Goal: Task Accomplishment & Management: Manage account settings

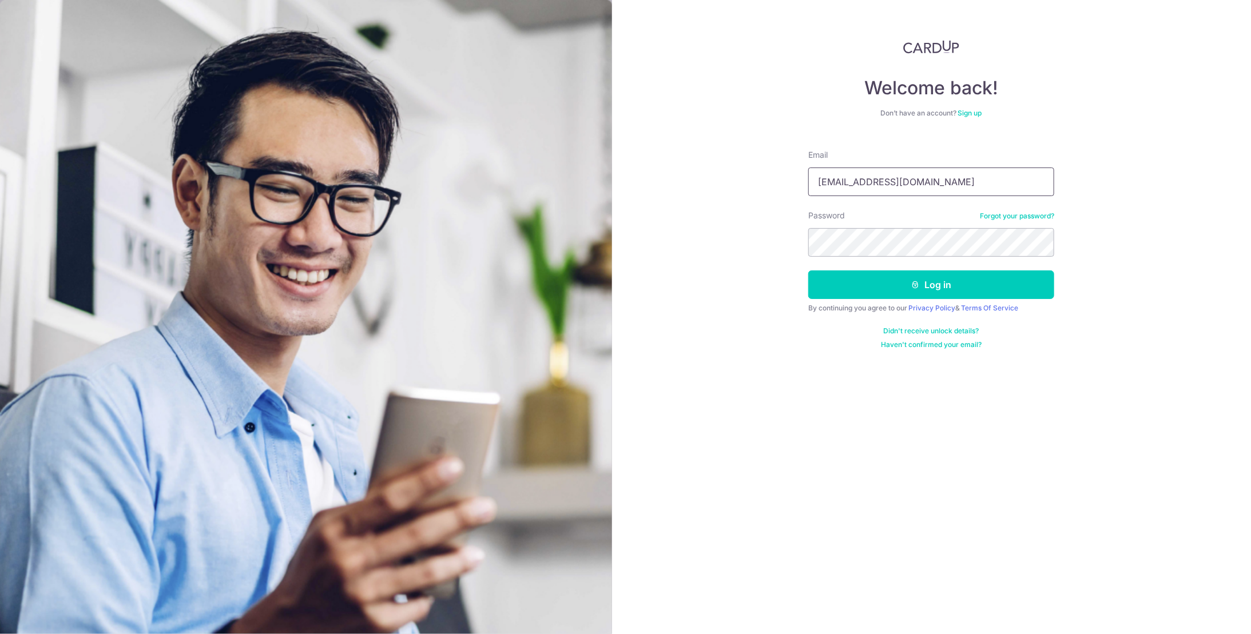
type input "[EMAIL_ADDRESS][DOMAIN_NAME]"
click at [808, 270] on button "Log in" at bounding box center [931, 284] width 246 height 29
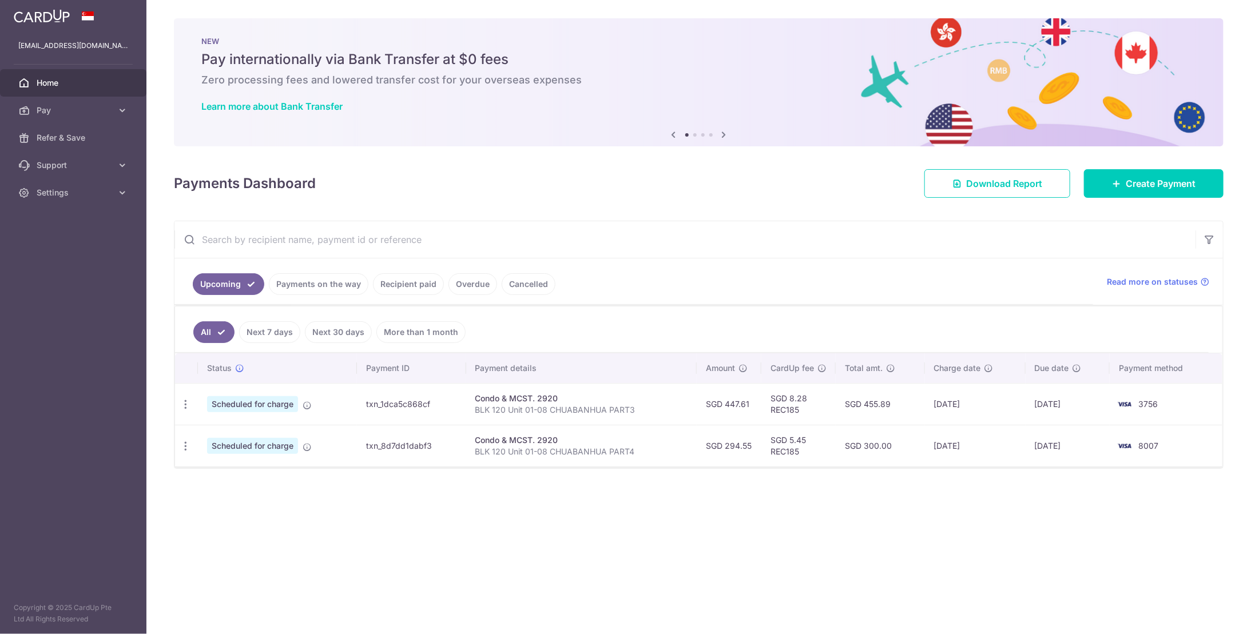
click at [695, 269] on ul "Upcoming Payments on the way Recipient paid Overdue Cancelled" at bounding box center [633, 281] width 918 height 46
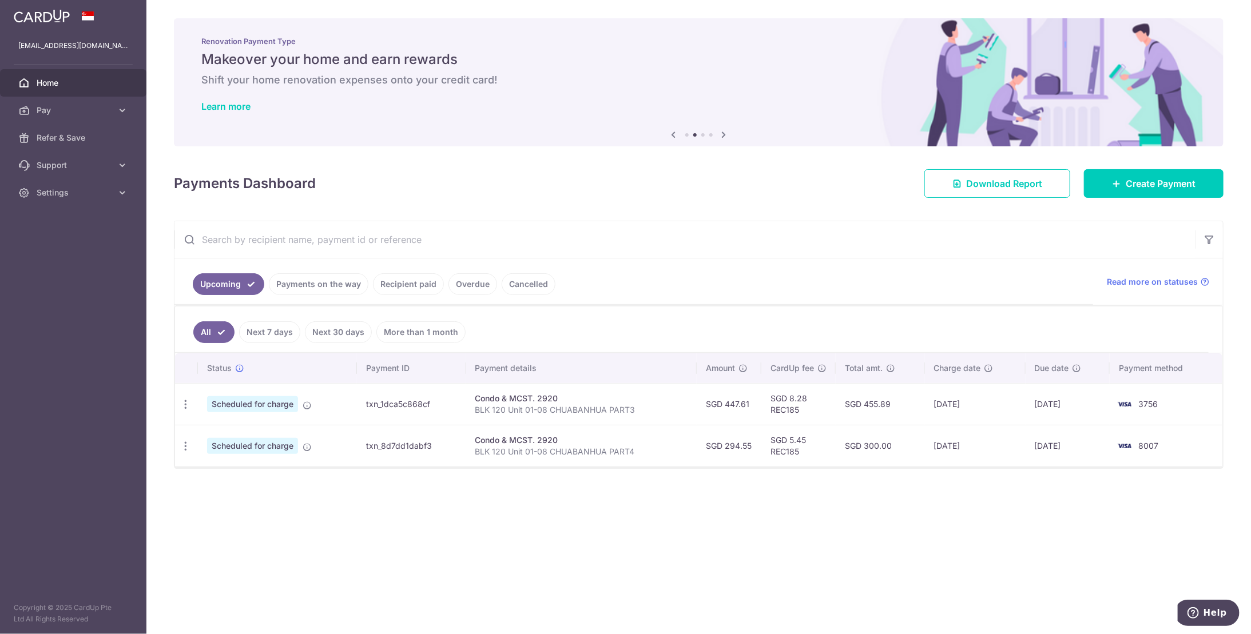
click at [320, 287] on link "Payments on the way" at bounding box center [318, 284] width 99 height 22
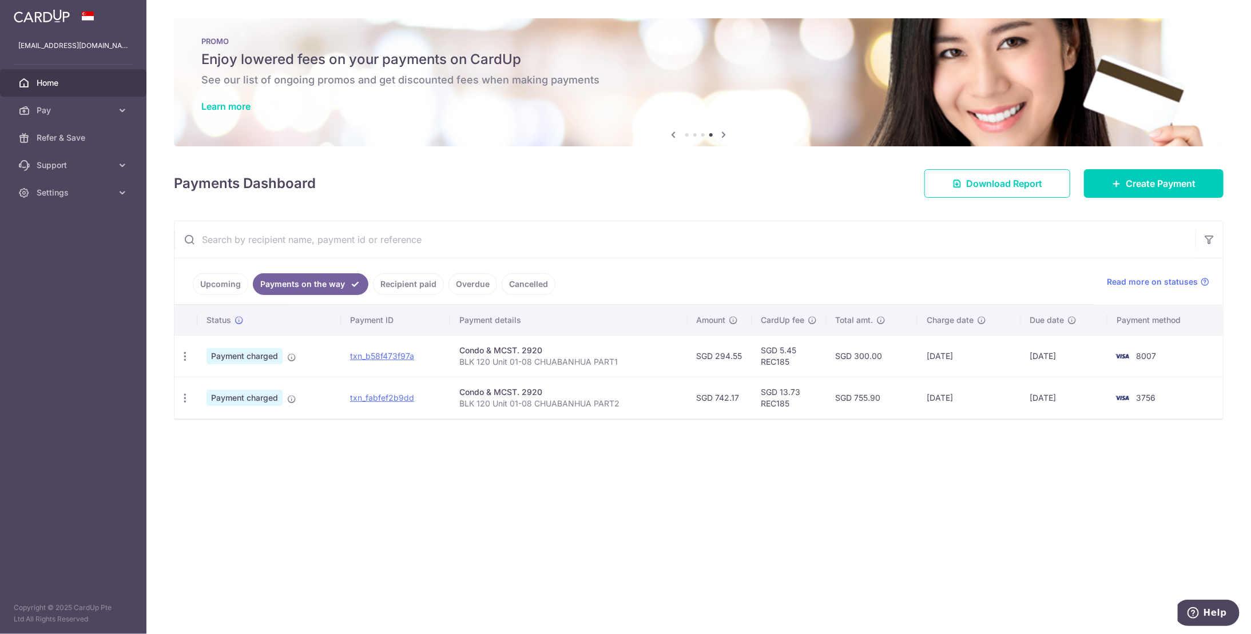
click at [210, 290] on link "Upcoming" at bounding box center [220, 284] width 55 height 22
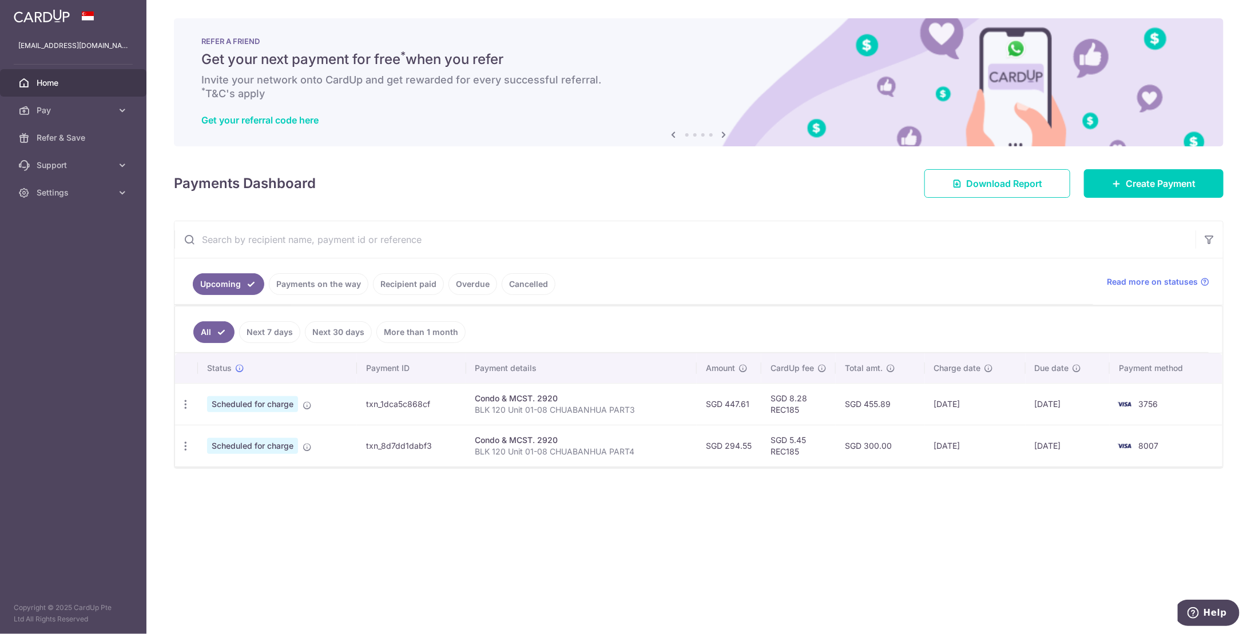
click at [289, 286] on link "Payments on the way" at bounding box center [318, 284] width 99 height 22
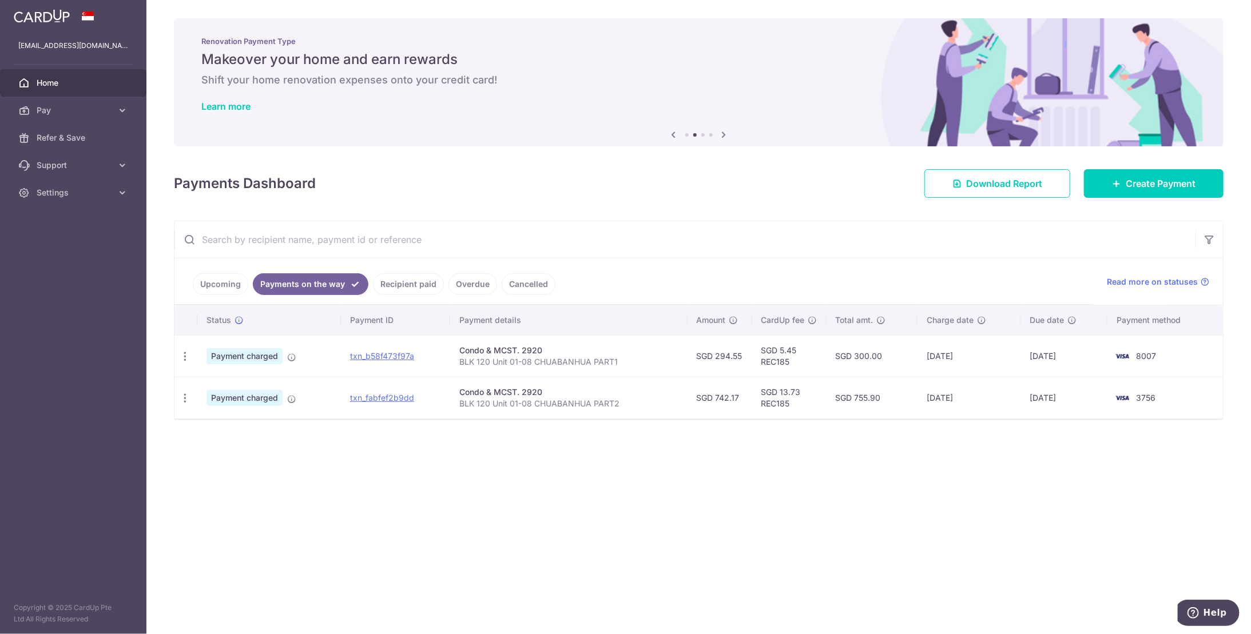
click at [206, 286] on link "Upcoming" at bounding box center [220, 284] width 55 height 22
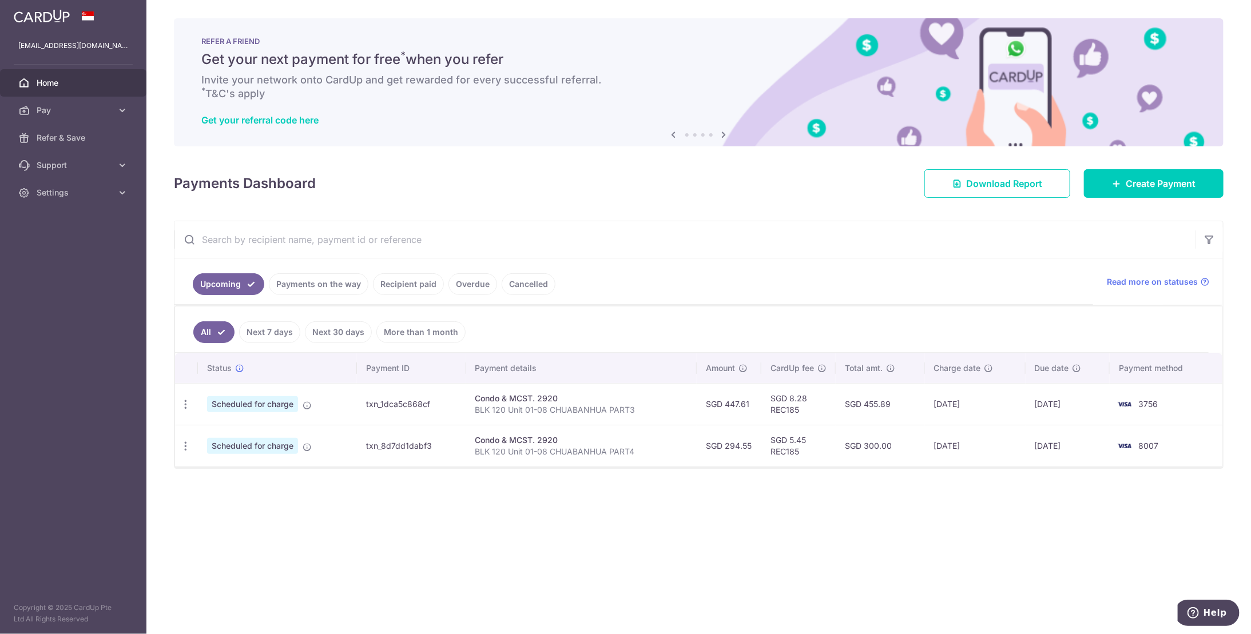
click at [945, 530] on div "× Pause Schedule Pause all future payments in this series Pause just this one p…" at bounding box center [698, 317] width 1104 height 634
click at [81, 197] on span "Settings" at bounding box center [74, 192] width 75 height 11
click at [65, 246] on span "Logout" at bounding box center [74, 247] width 75 height 11
